Goal: Find specific page/section: Find specific page/section

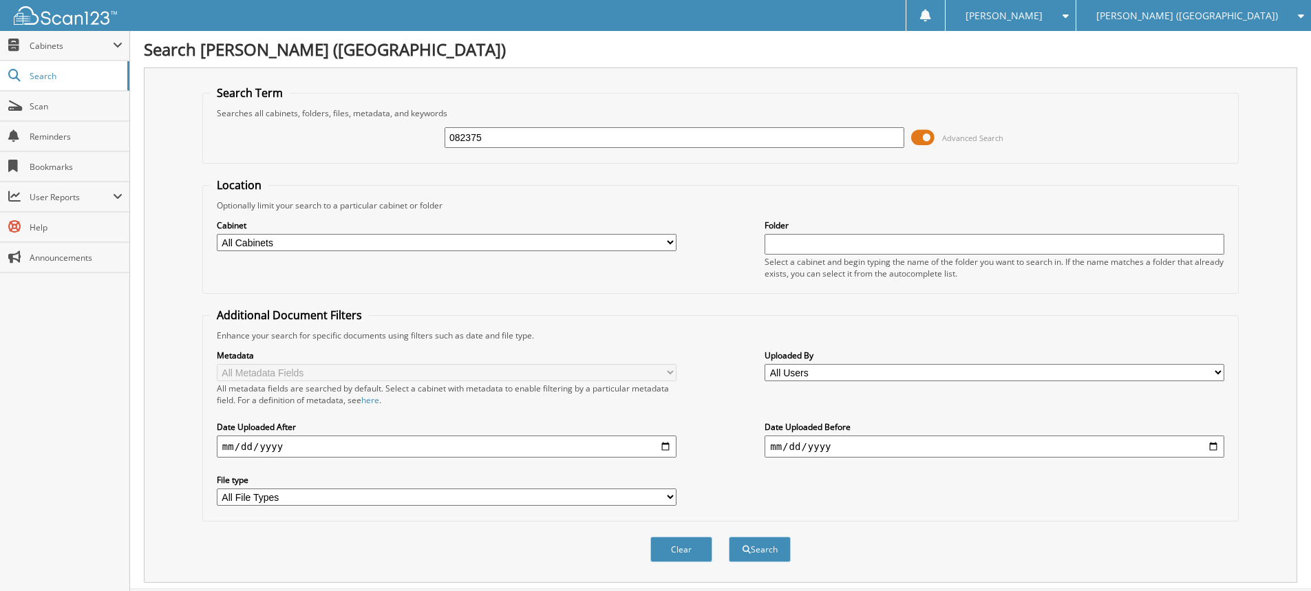
type input "082375"
click at [729, 537] on button "Search" at bounding box center [760, 549] width 62 height 25
type input "NG082375"
click at [729, 537] on button "Search" at bounding box center [760, 549] width 62 height 25
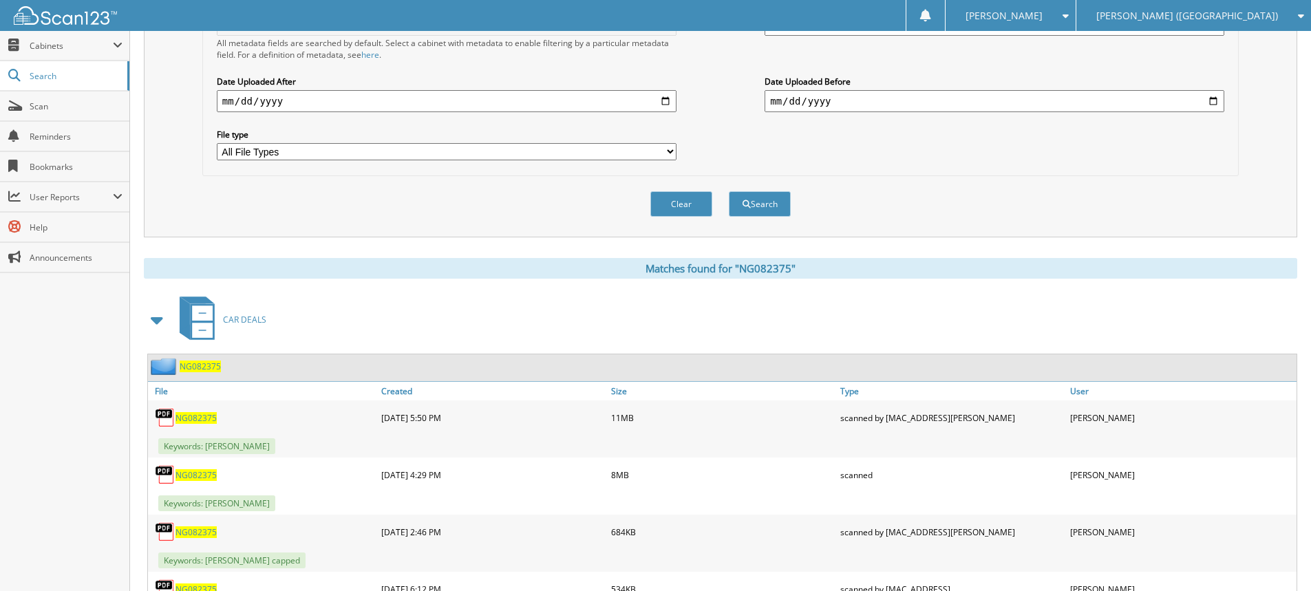
scroll to position [413, 0]
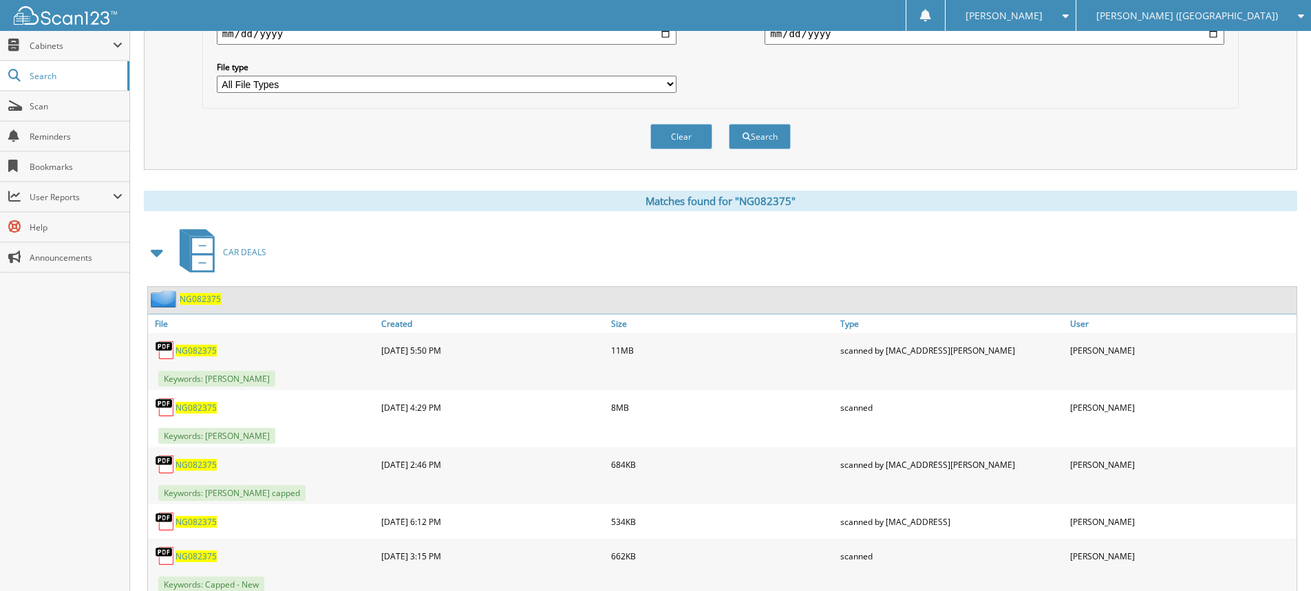
click at [193, 407] on span "NG082375" at bounding box center [195, 408] width 41 height 12
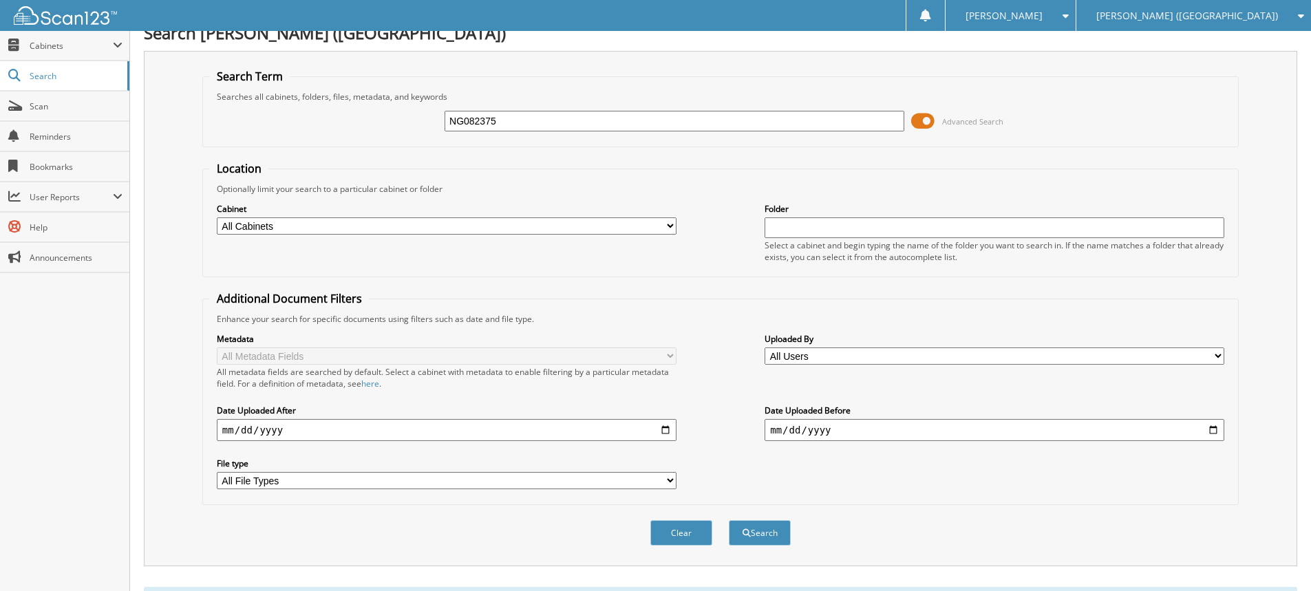
scroll to position [0, 0]
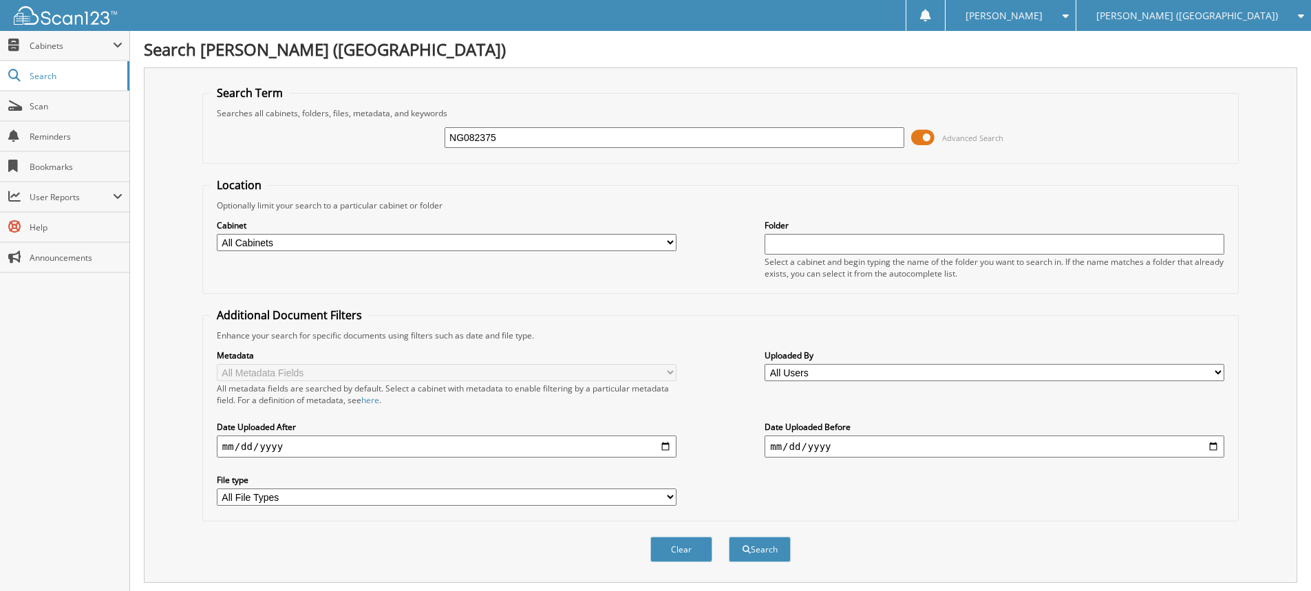
drag, startPoint x: 534, startPoint y: 133, endPoint x: 439, endPoint y: 122, distance: 95.7
click at [441, 122] on div "NG082375 Advanced Search" at bounding box center [720, 137] width 1021 height 37
type input "[PERSON_NAME]"
click at [729, 537] on button "Search" at bounding box center [760, 549] width 62 height 25
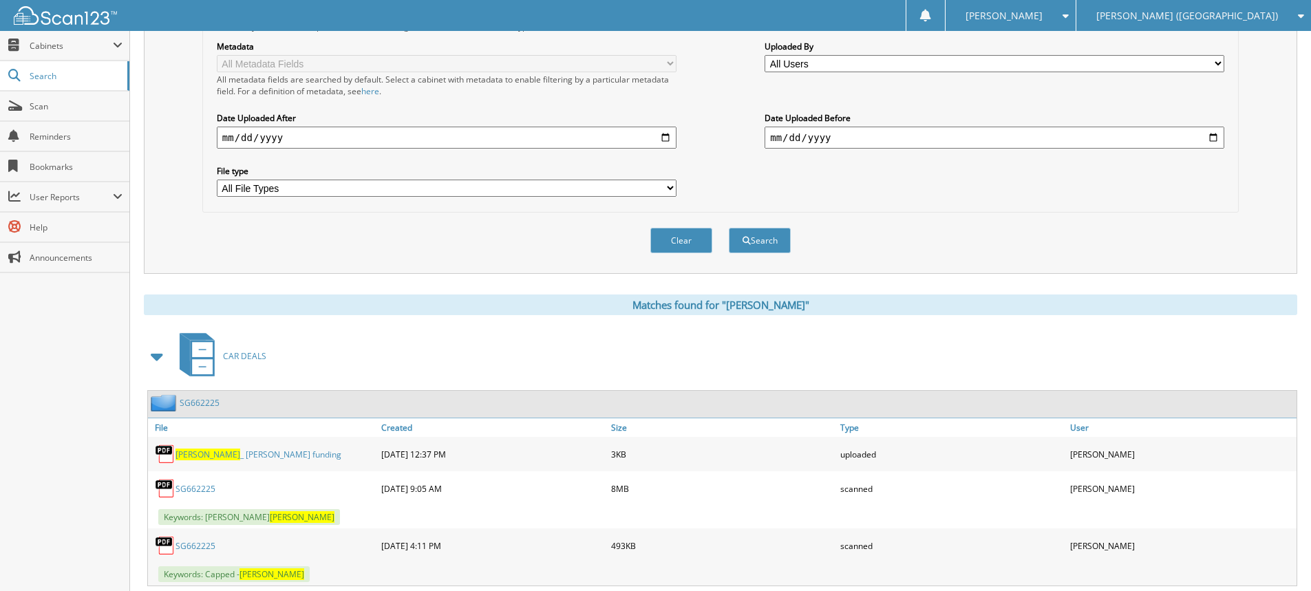
scroll to position [413, 0]
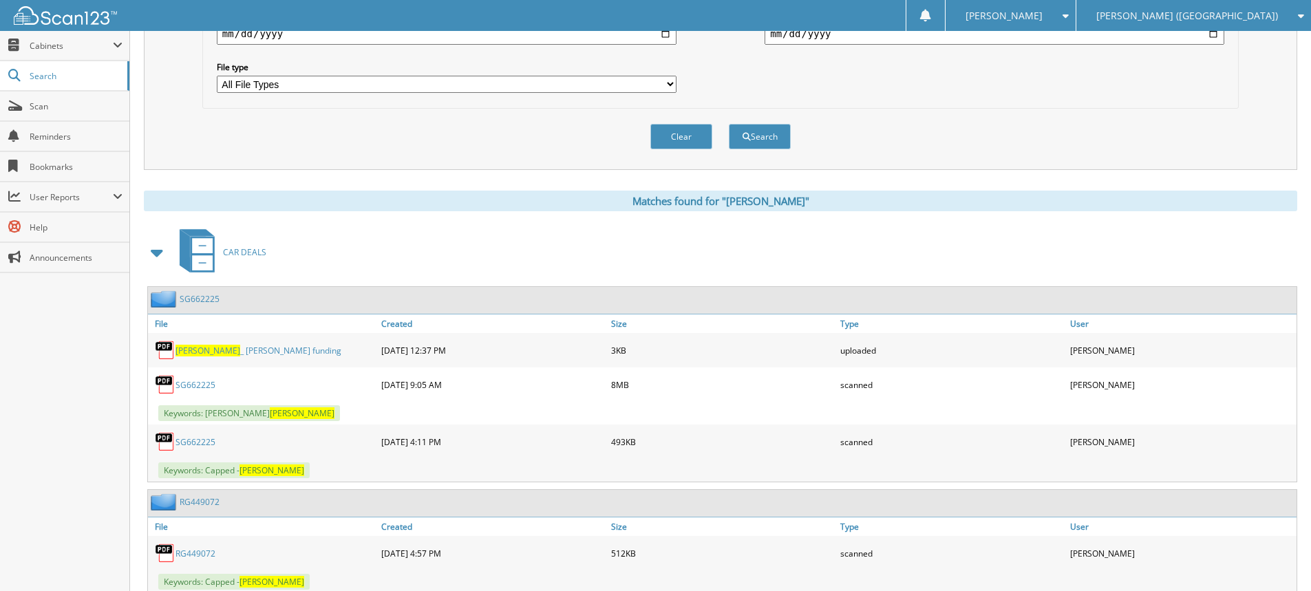
click at [195, 389] on link "SG662225" at bounding box center [195, 385] width 40 height 12
click at [199, 385] on link "SG662225" at bounding box center [195, 385] width 40 height 12
click at [204, 385] on link "SG662225" at bounding box center [195, 385] width 40 height 12
click at [67, 105] on span "Scan" at bounding box center [76, 106] width 93 height 12
